Goal: Find specific page/section: Find specific page/section

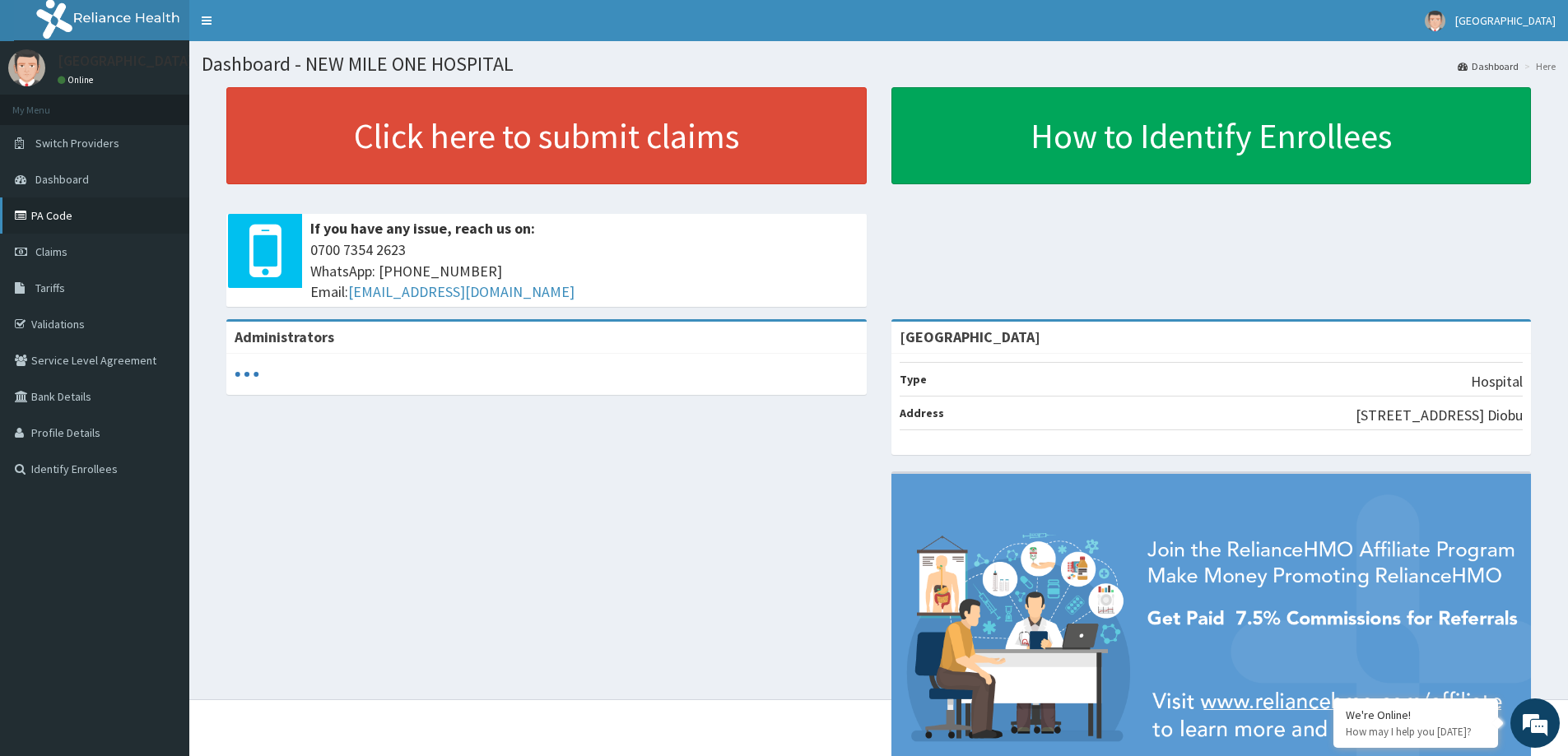
click at [52, 213] on link "PA Code" at bounding box center [94, 215] width 189 height 36
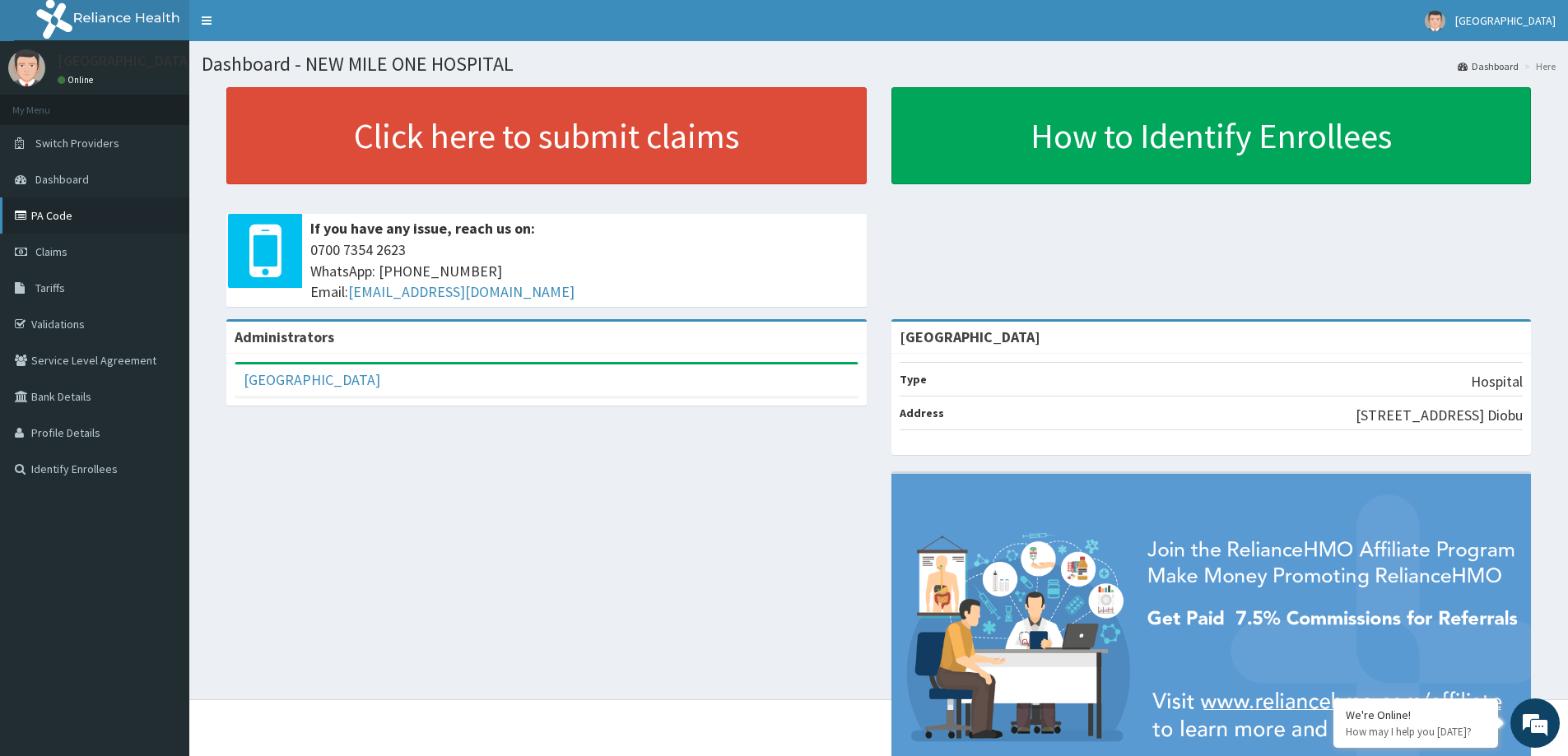
click at [48, 214] on link "PA Code" at bounding box center [94, 215] width 189 height 36
